Goal: Navigation & Orientation: Find specific page/section

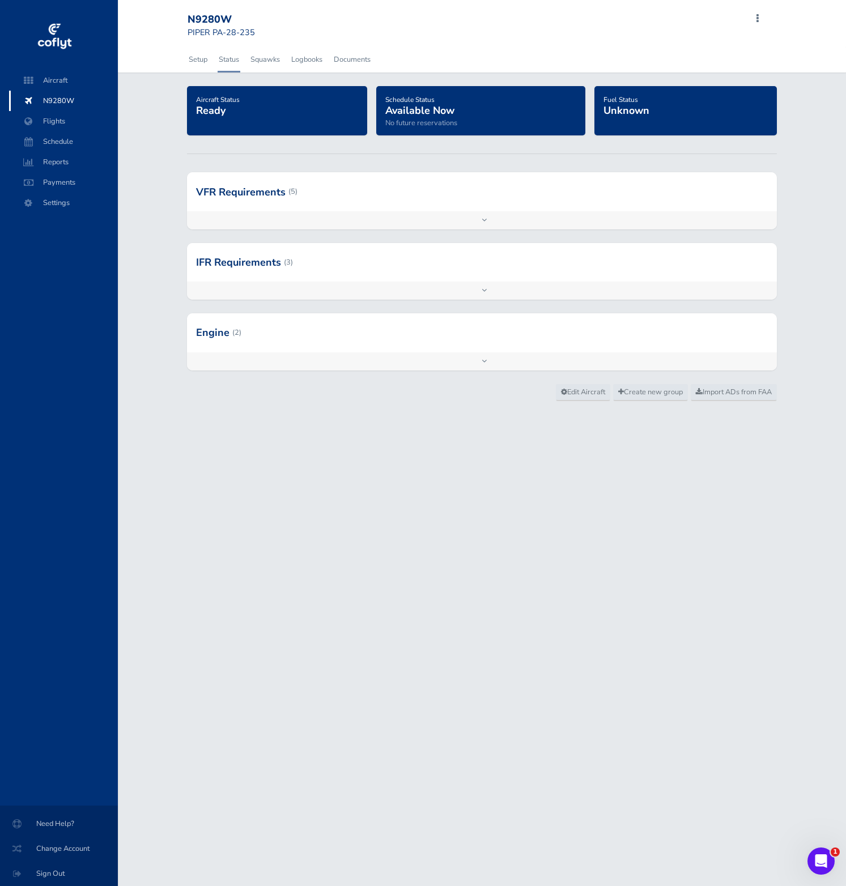
click at [422, 336] on div at bounding box center [482, 332] width 590 height 39
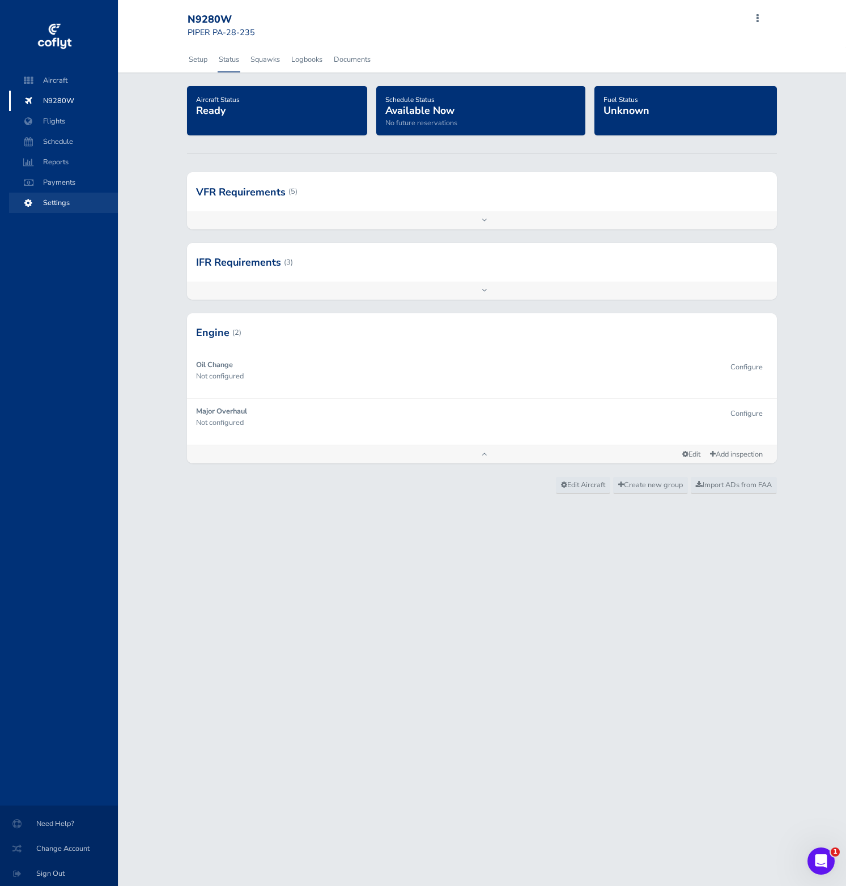
click at [62, 208] on span "Settings" at bounding box center [63, 203] width 86 height 20
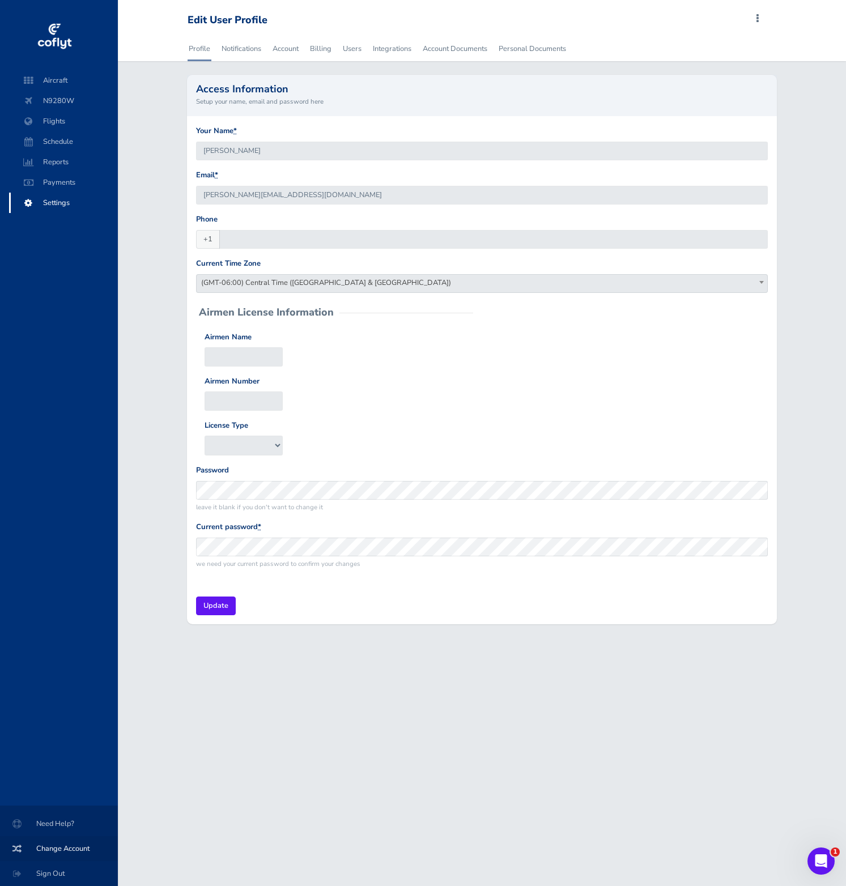
click at [72, 850] on span "Change Account" at bounding box center [59, 848] width 91 height 20
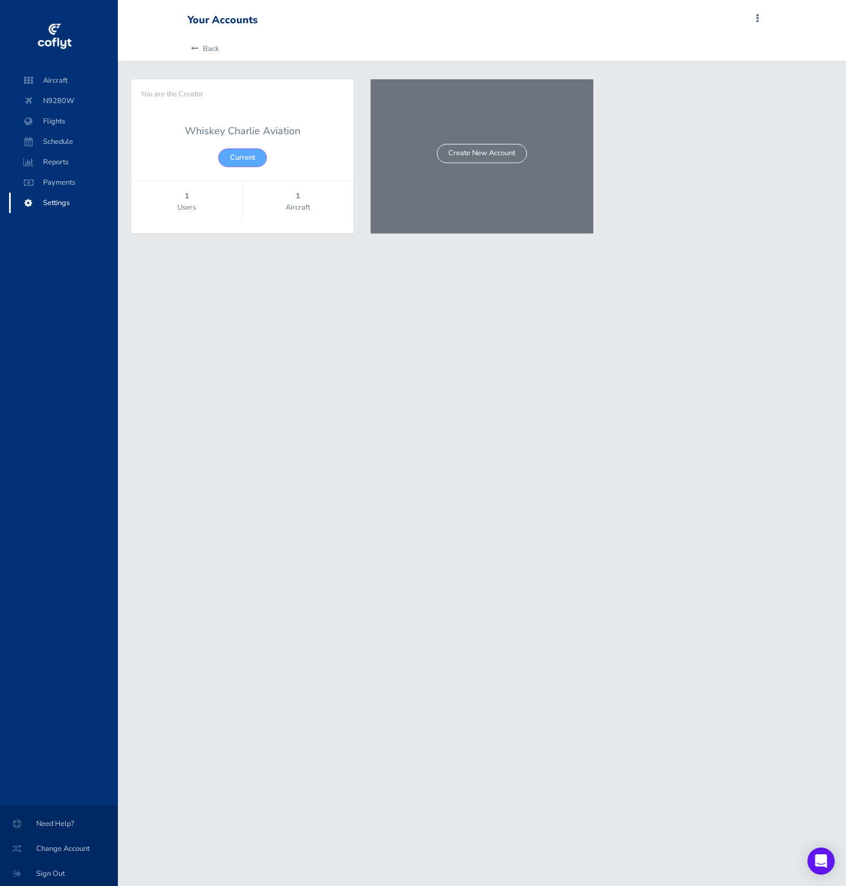
click at [84, 333] on div "Aircraft N9280W Flights Schedule Reports Payments Settings" at bounding box center [63, 437] width 127 height 735
click at [187, 285] on div "Your Accounts Add Squawk Add Flight Add Reservation B Profile Settings Account …" at bounding box center [482, 443] width 728 height 886
click at [67, 95] on span "N9280W" at bounding box center [63, 101] width 86 height 20
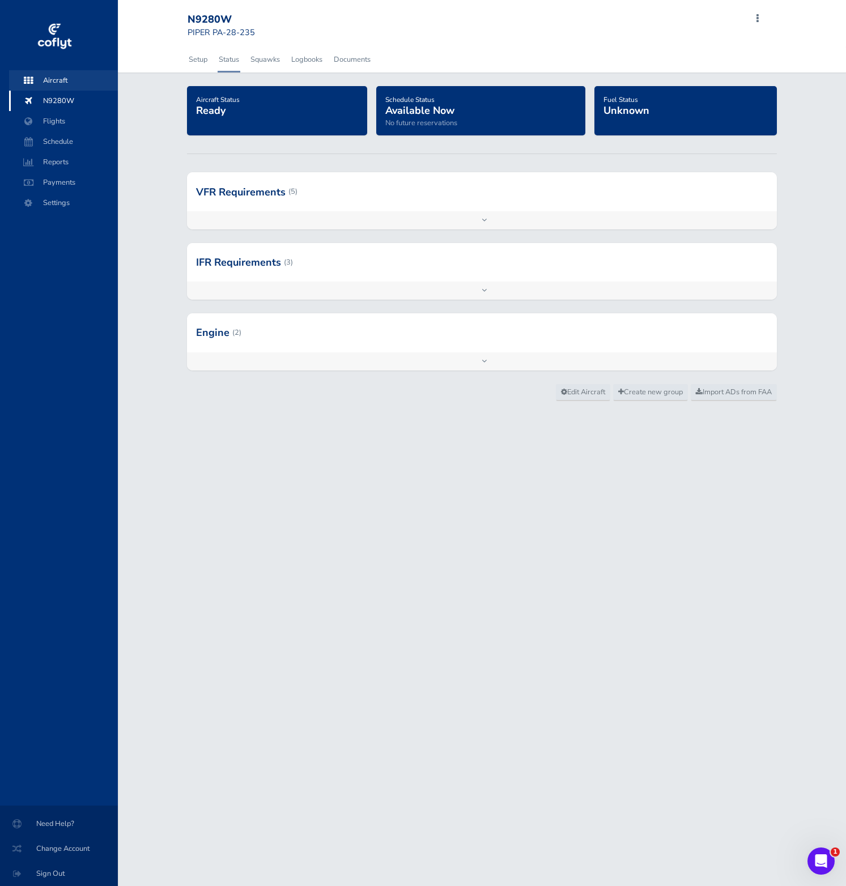
click at [52, 84] on span "Aircraft" at bounding box center [63, 80] width 86 height 20
